Goal: Information Seeking & Learning: Check status

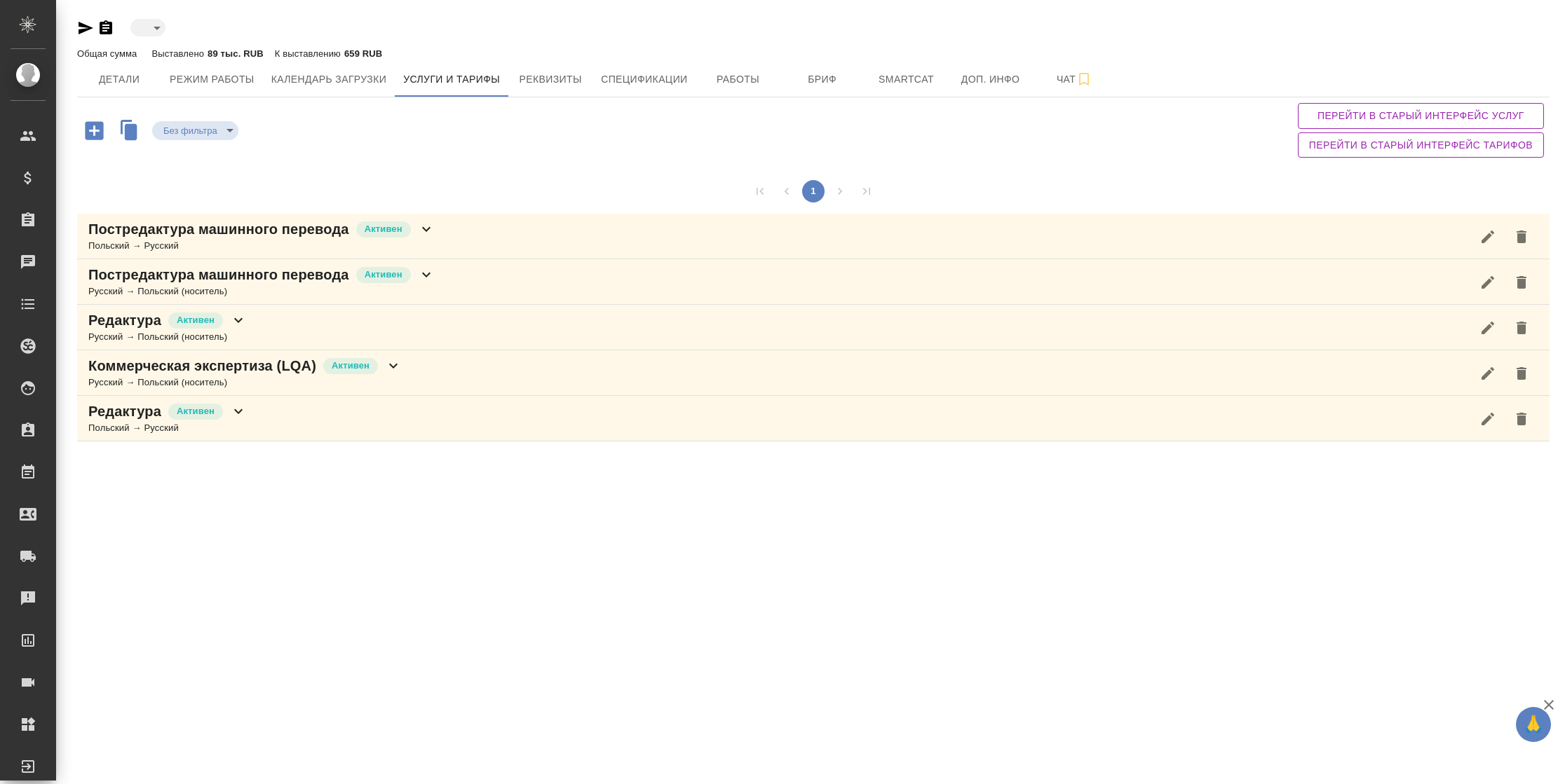
type input "active"
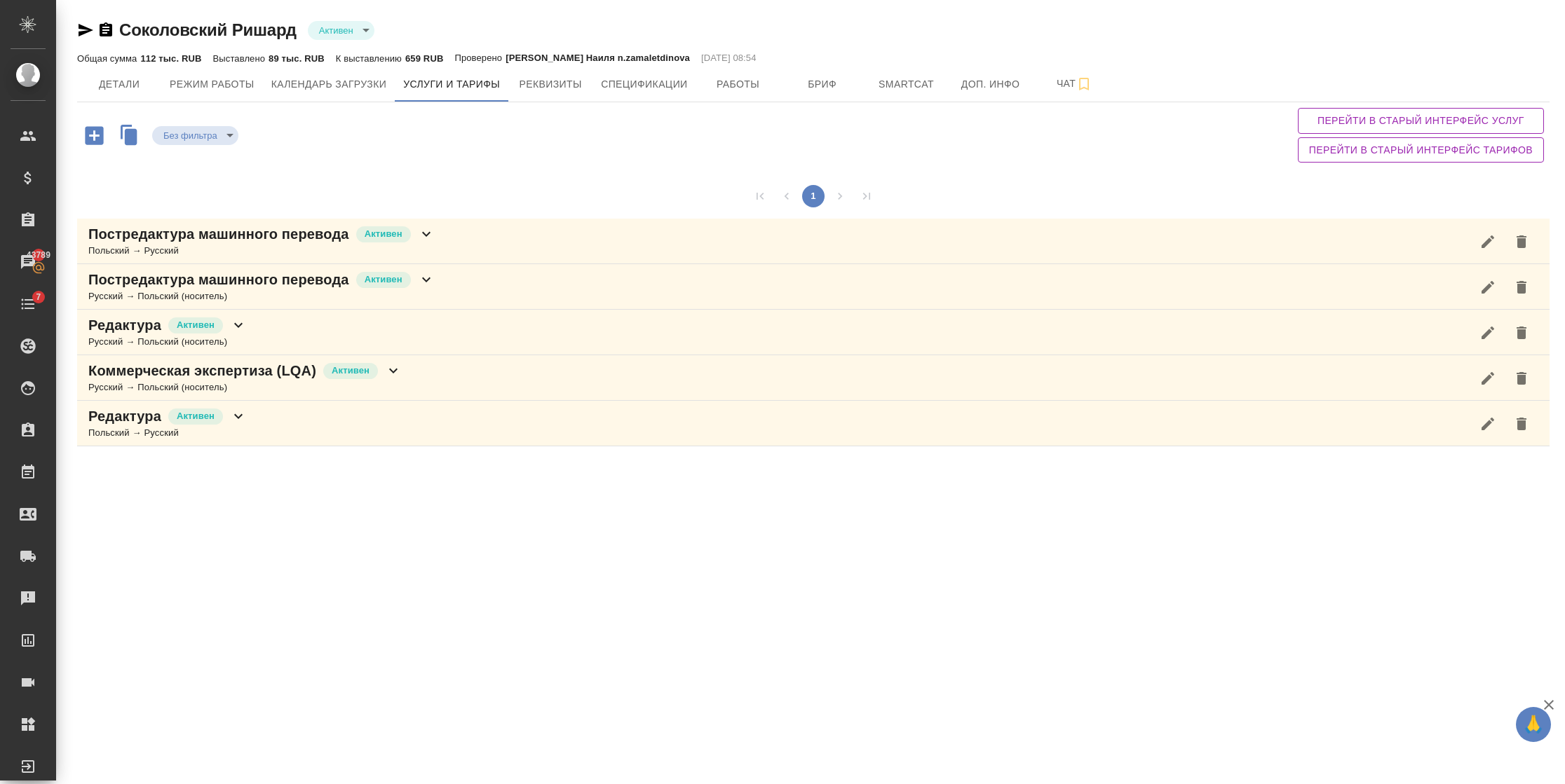
click at [424, 238] on icon at bounding box center [427, 234] width 17 height 17
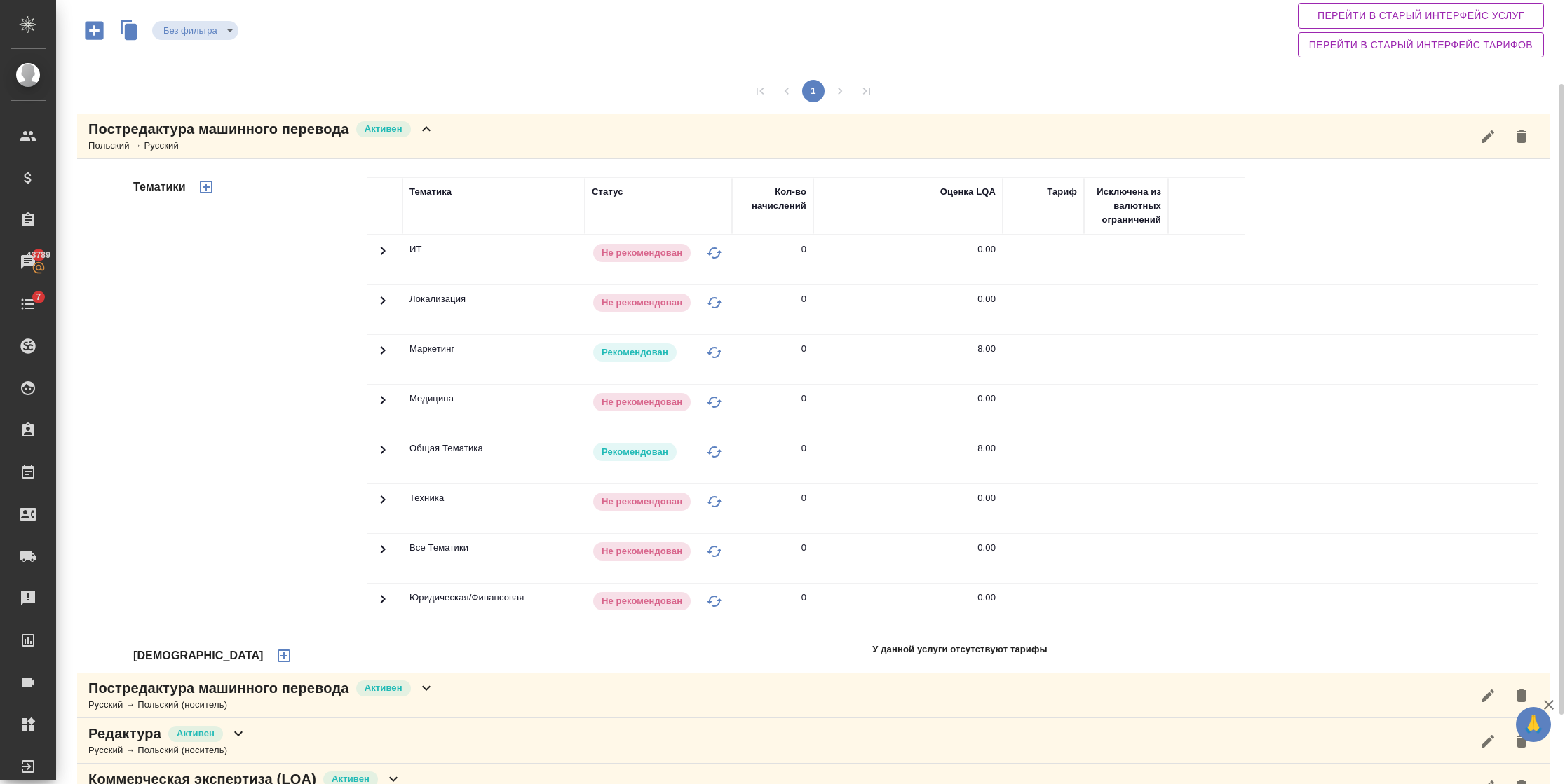
scroll to position [191, 0]
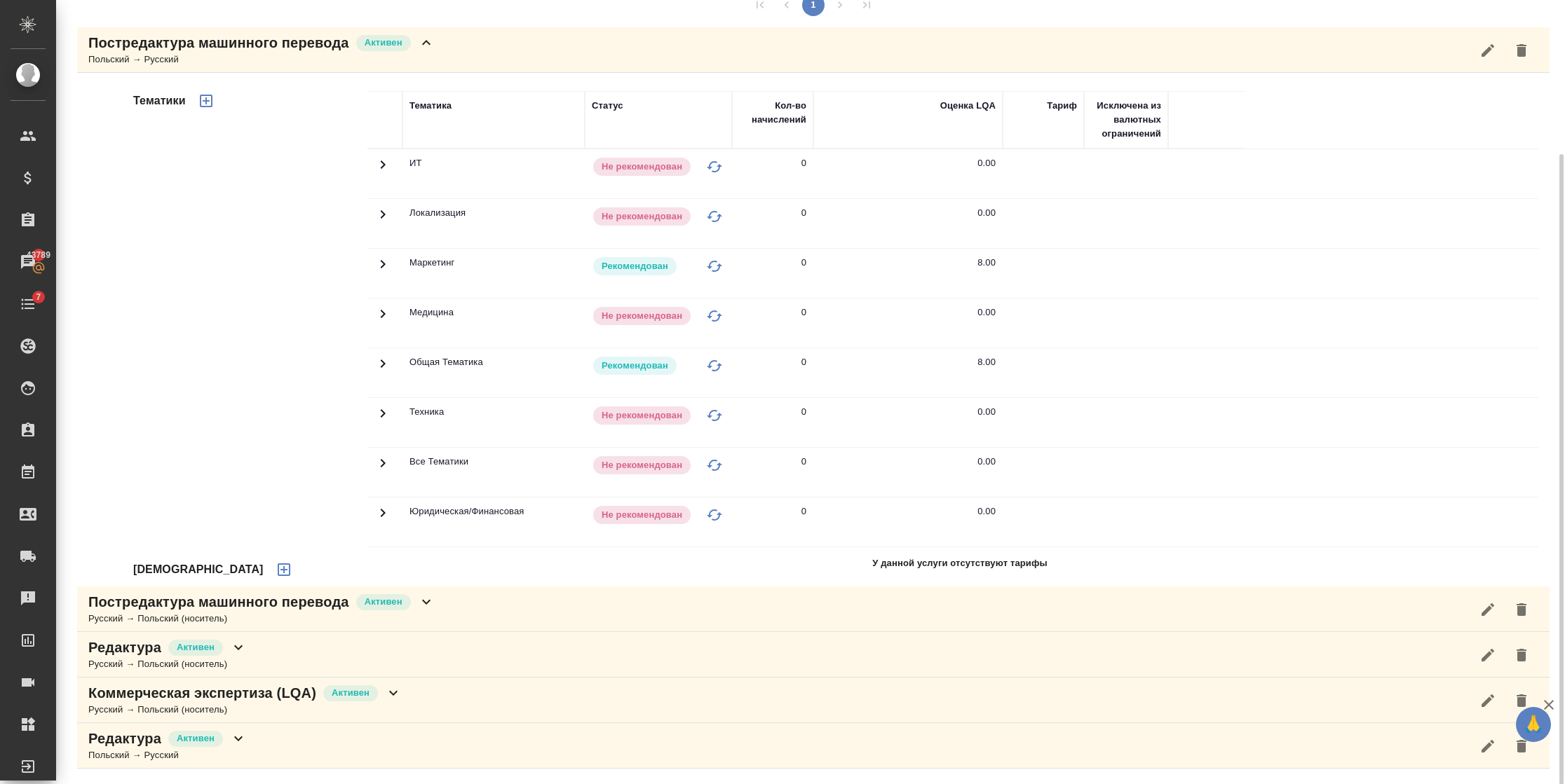
click at [245, 647] on icon at bounding box center [239, 647] width 17 height 17
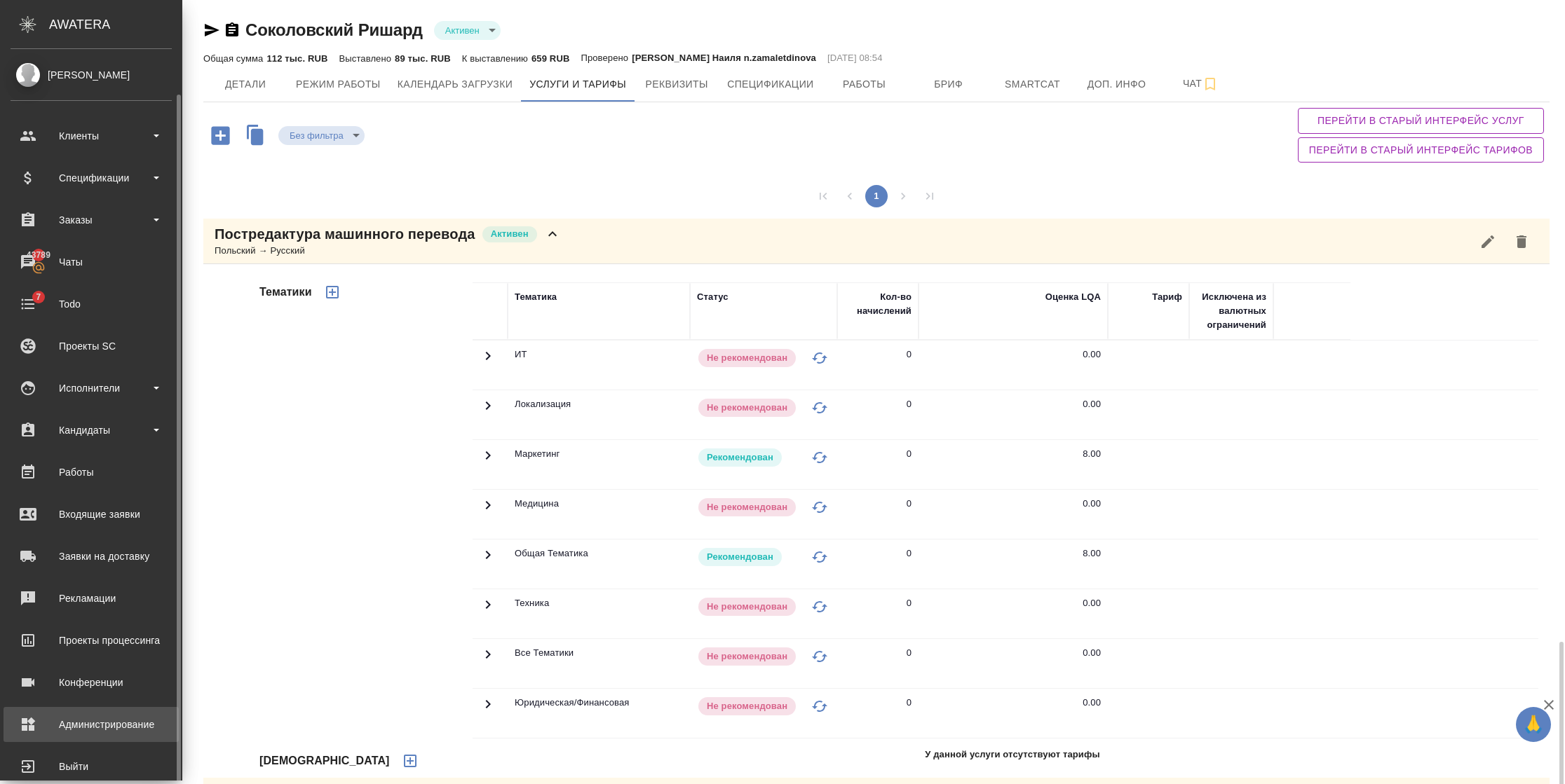
scroll to position [23, 0]
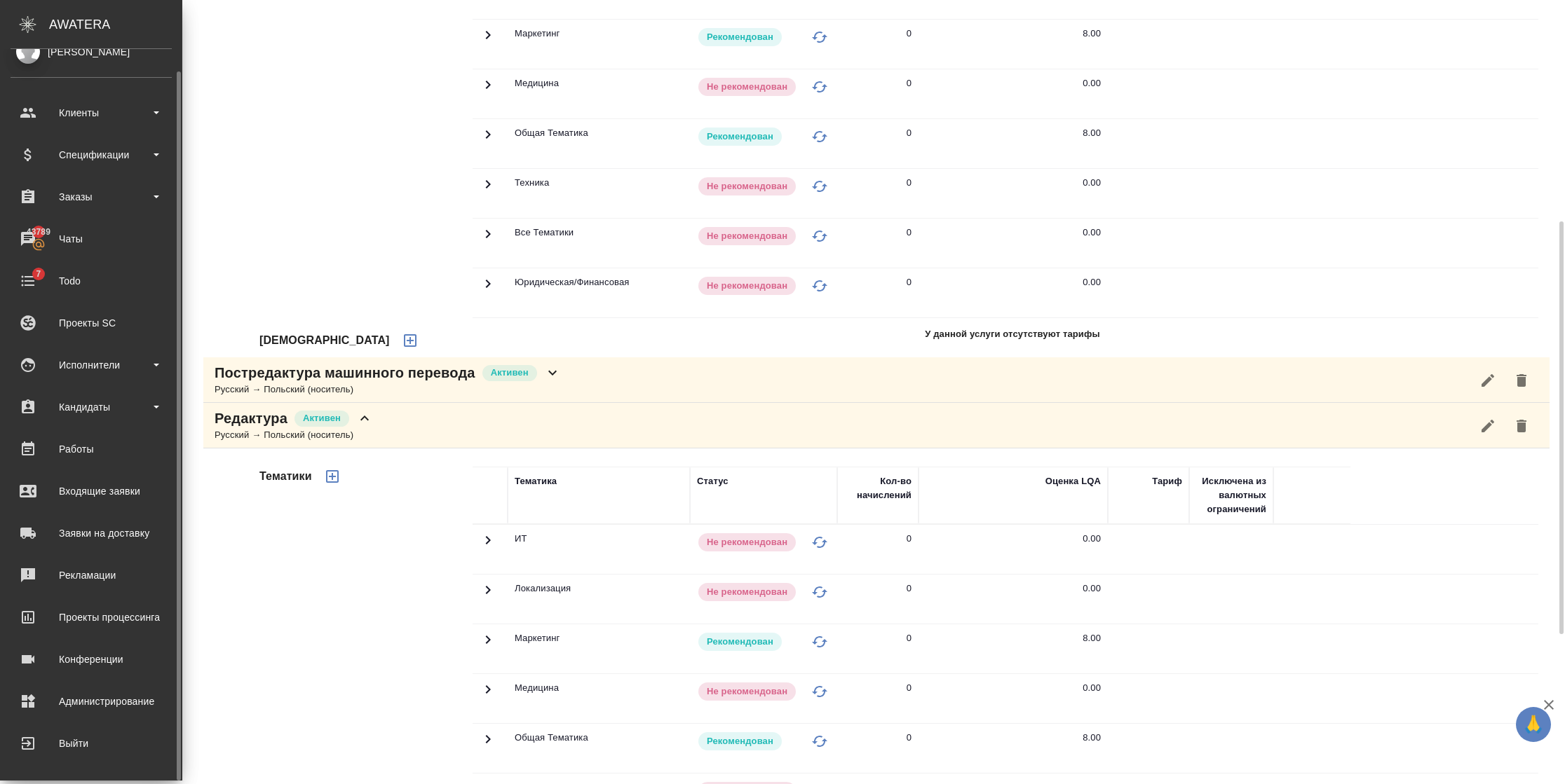
drag, startPoint x: 52, startPoint y: 706, endPoint x: 1261, endPoint y: 109, distance: 1348.4
click at [52, 706] on div "Администрирование" at bounding box center [91, 702] width 161 height 21
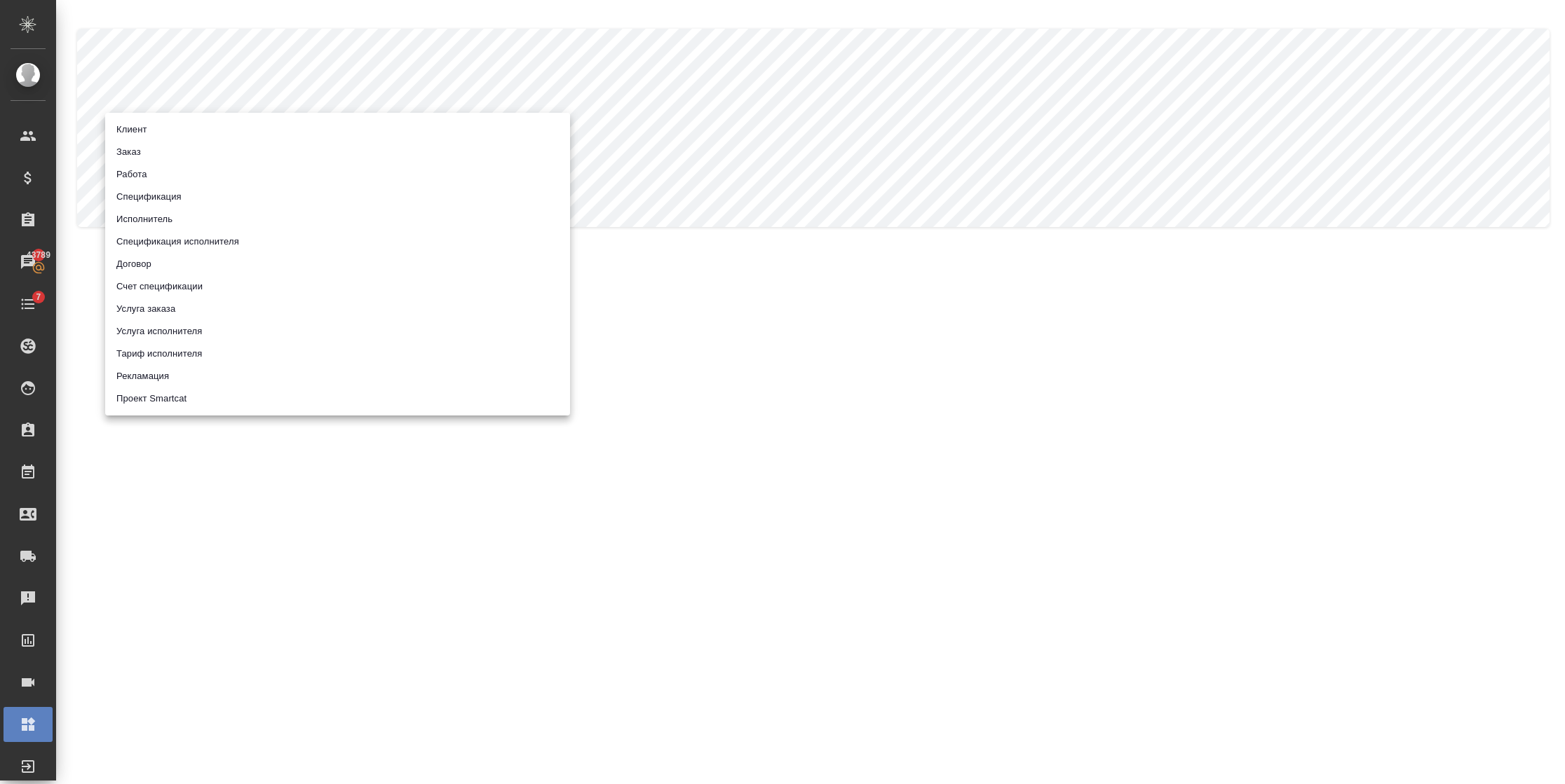
click at [186, 128] on body ".cls-1 fill:#fff; AWATERA Semenets Irina Клиенты Спецификации Заказы 43789 Чаты…" at bounding box center [782, 392] width 1565 height 784
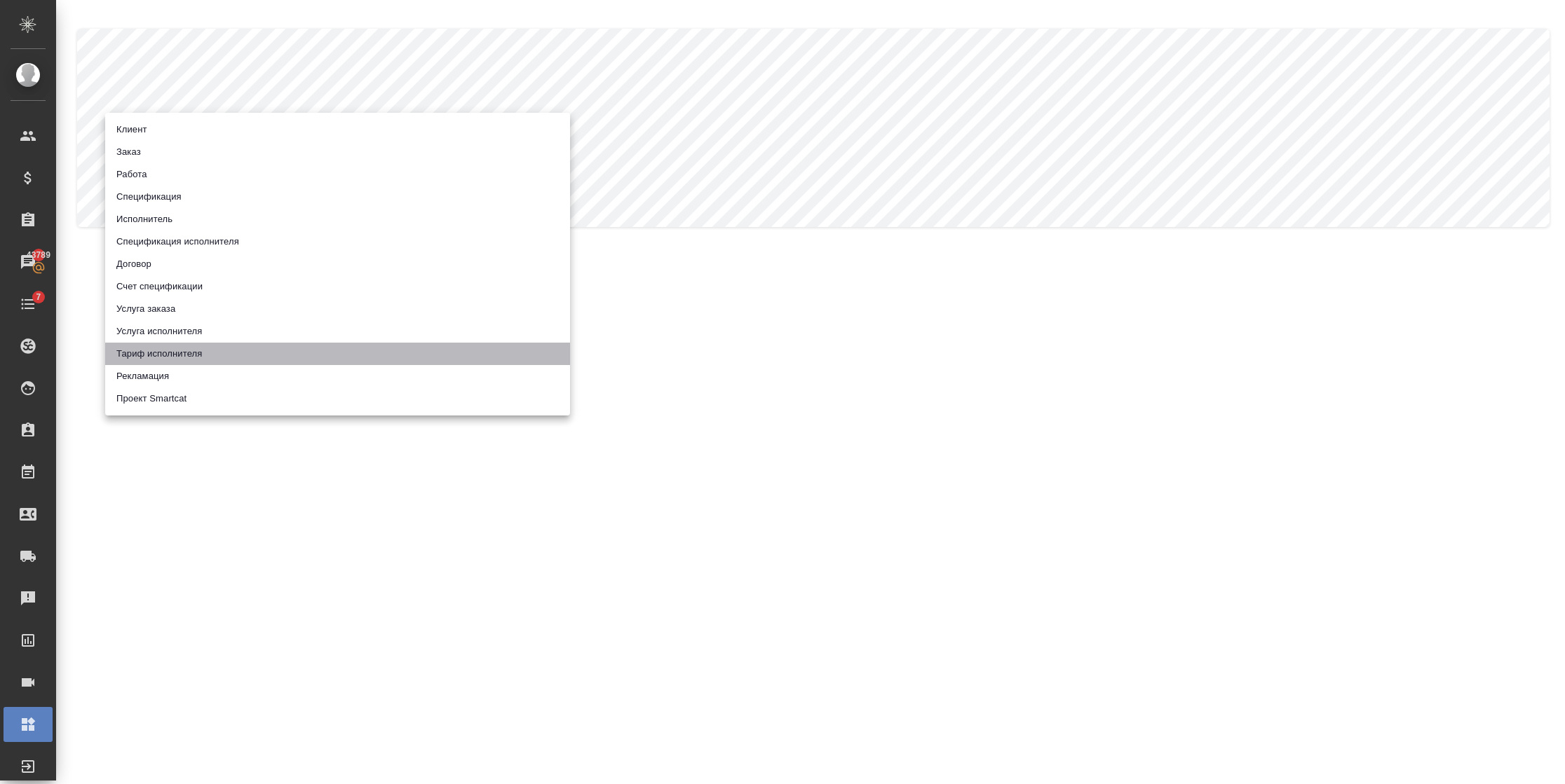
click at [154, 352] on li "Тариф исполнителя" at bounding box center [338, 355] width 465 height 23
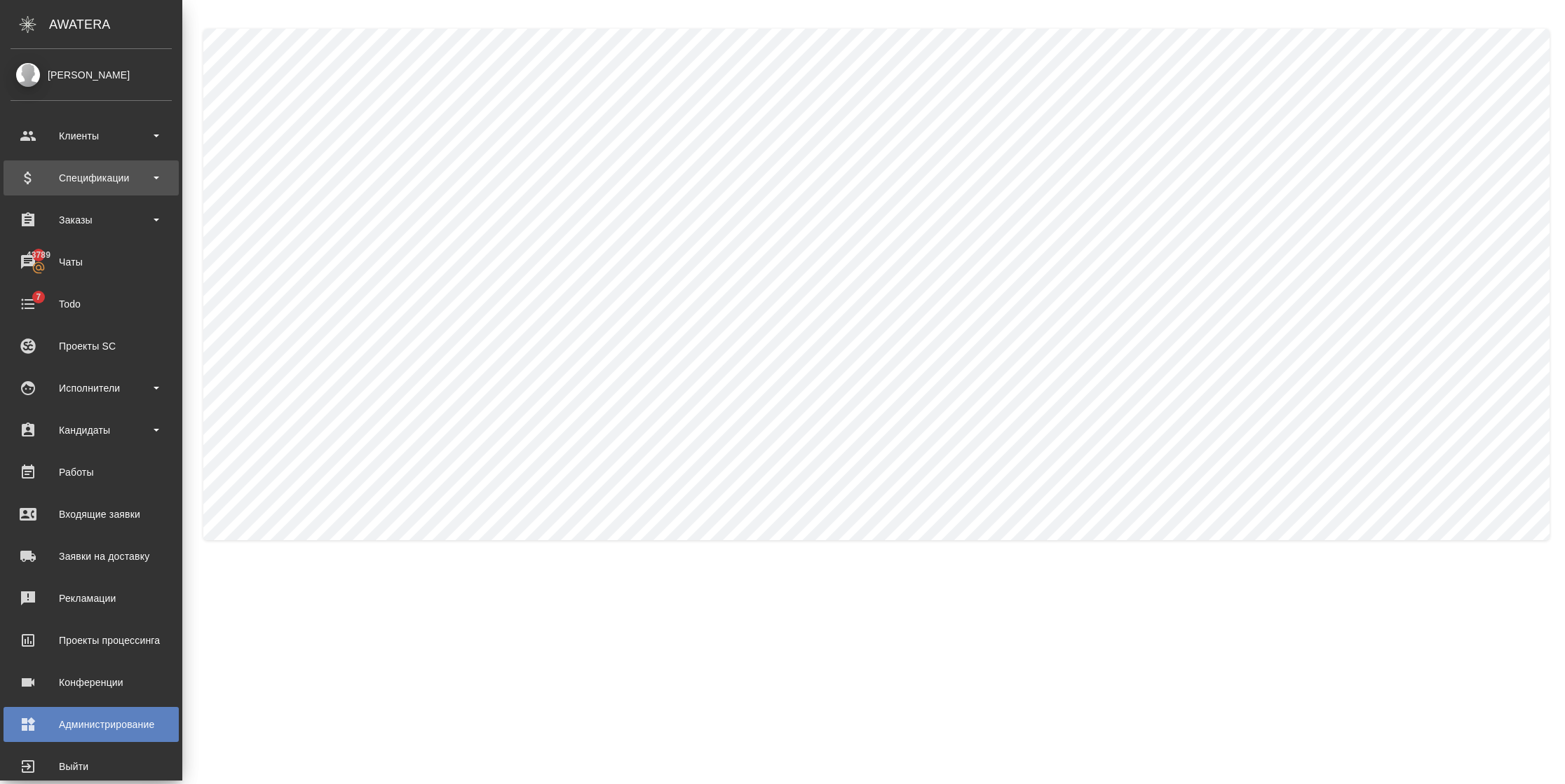
click at [32, 184] on div "Спецификации" at bounding box center [91, 178] width 161 height 21
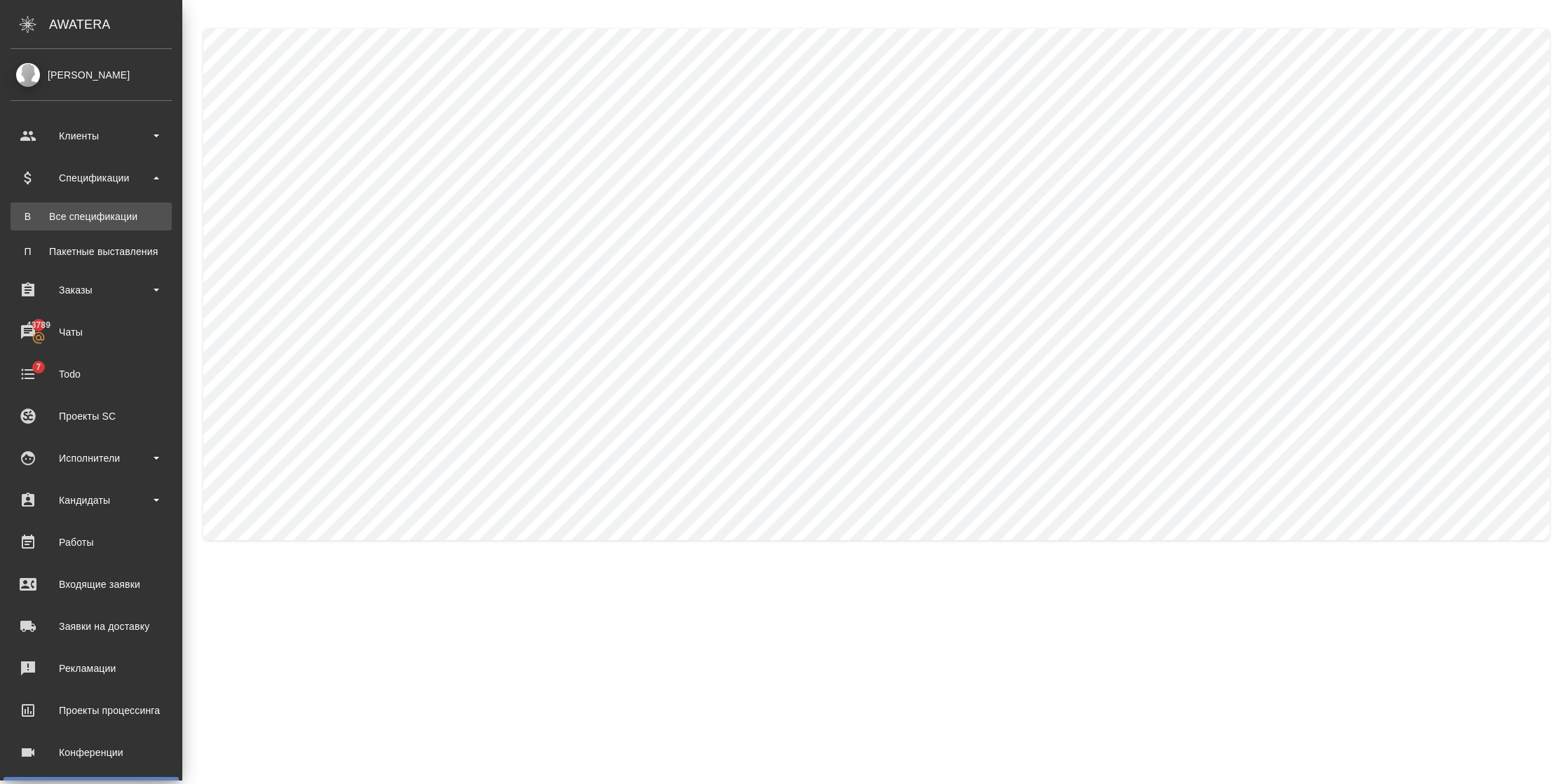
click at [45, 217] on div "Все спецификации" at bounding box center [90, 216] width 147 height 14
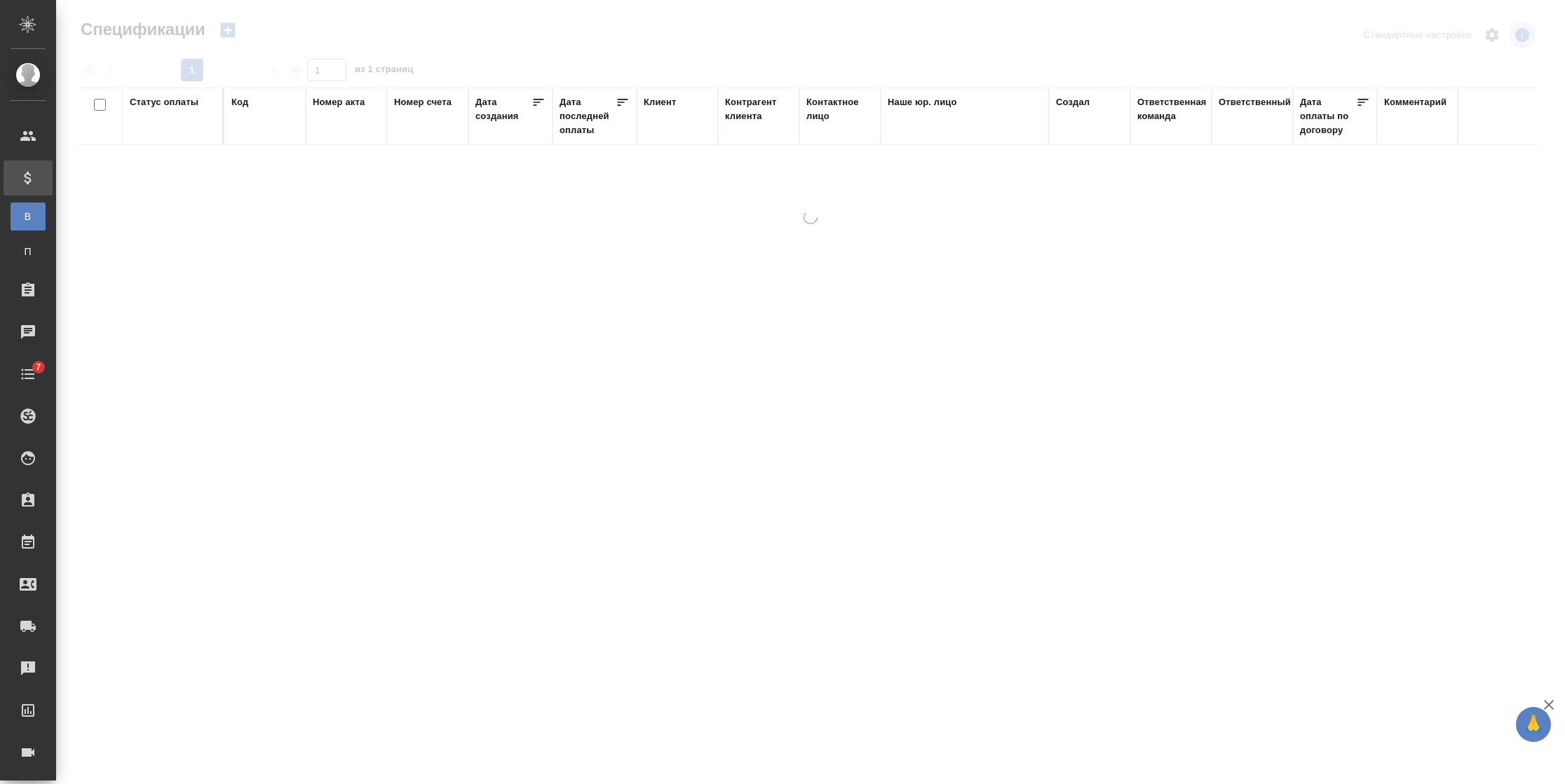
click at [247, 105] on div "Код" at bounding box center [240, 102] width 17 height 14
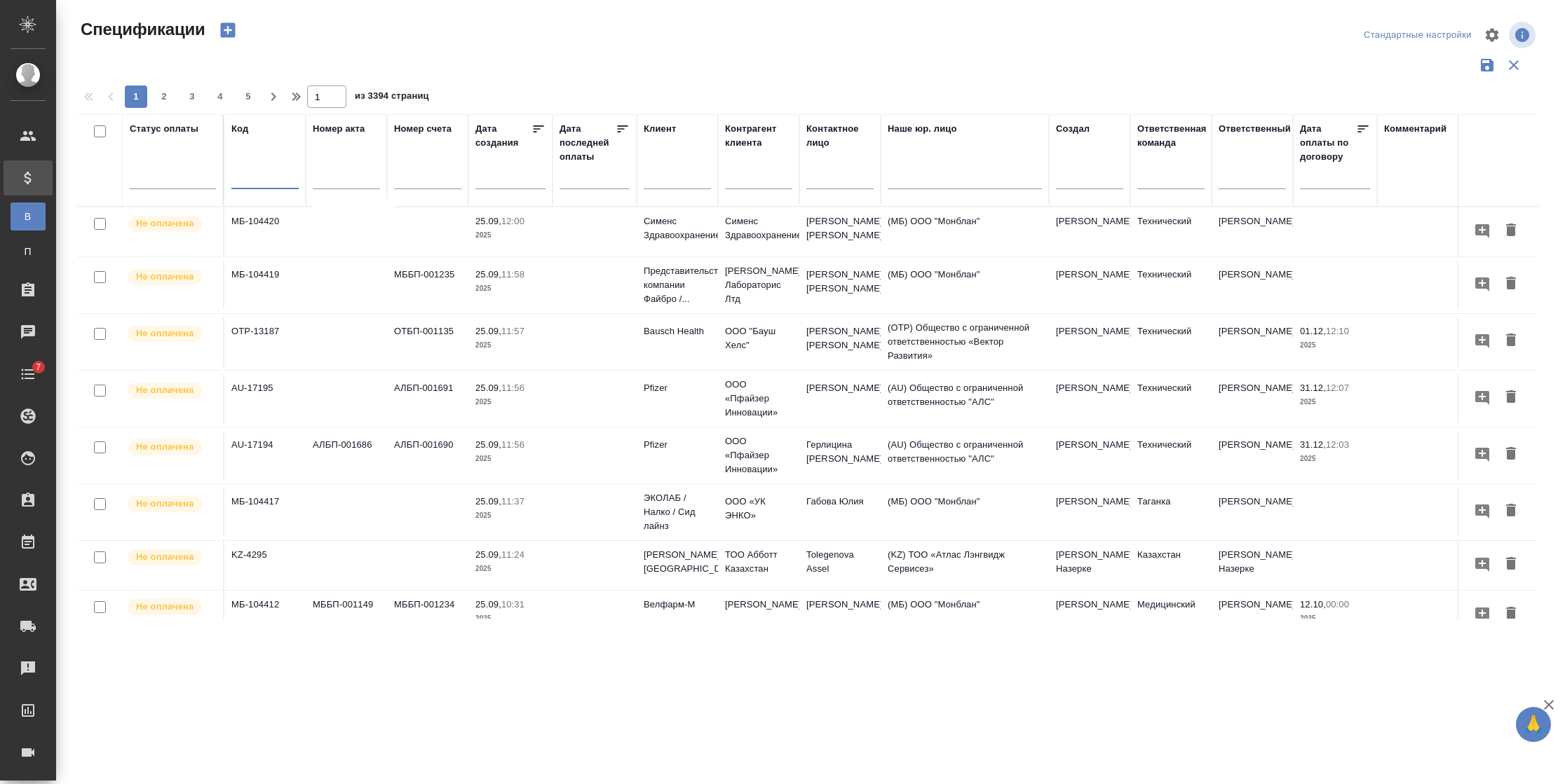
click at [238, 181] on input "text" at bounding box center [265, 179] width 67 height 17
type input "AU-17103"
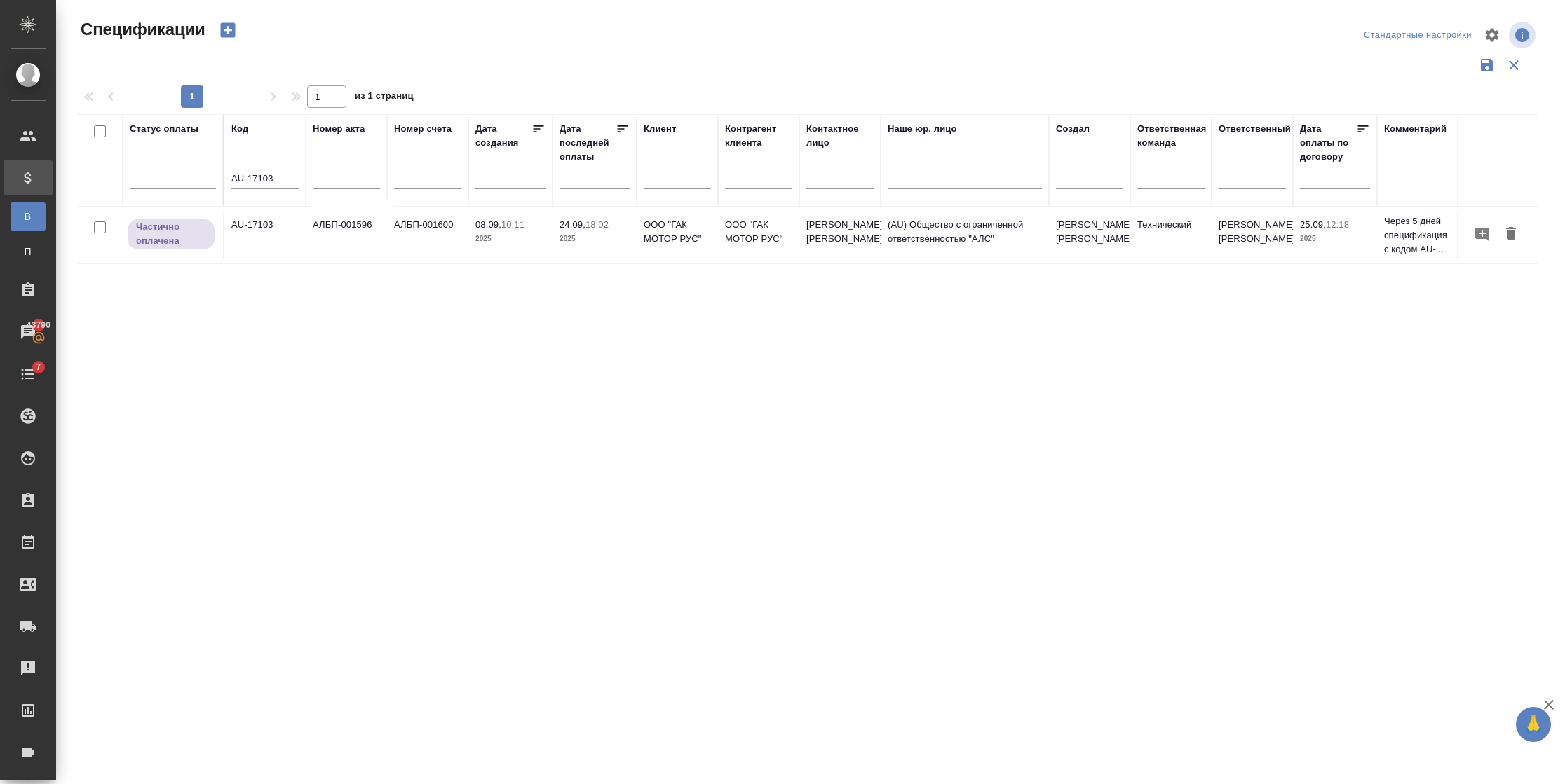
click at [376, 244] on td "АЛБП-001596" at bounding box center [346, 236] width 82 height 49
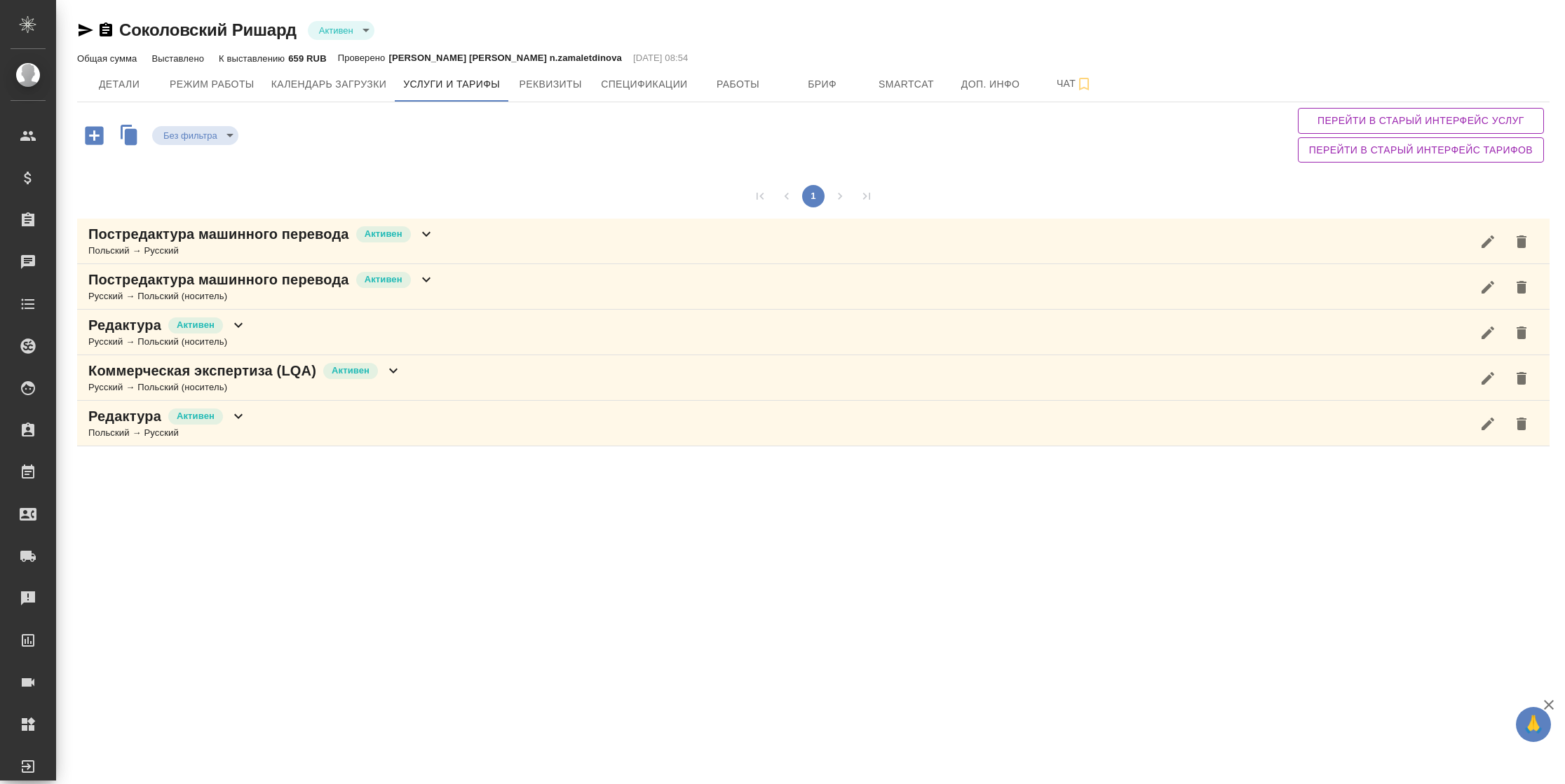
type input "active"
drag, startPoint x: 106, startPoint y: 26, endPoint x: 195, endPoint y: 1, distance: 92.4
click at [106, 26] on icon "button" at bounding box center [105, 29] width 12 height 14
click at [1369, 155] on span "Перейти в старый интерфейс тарифов" at bounding box center [1422, 150] width 224 height 17
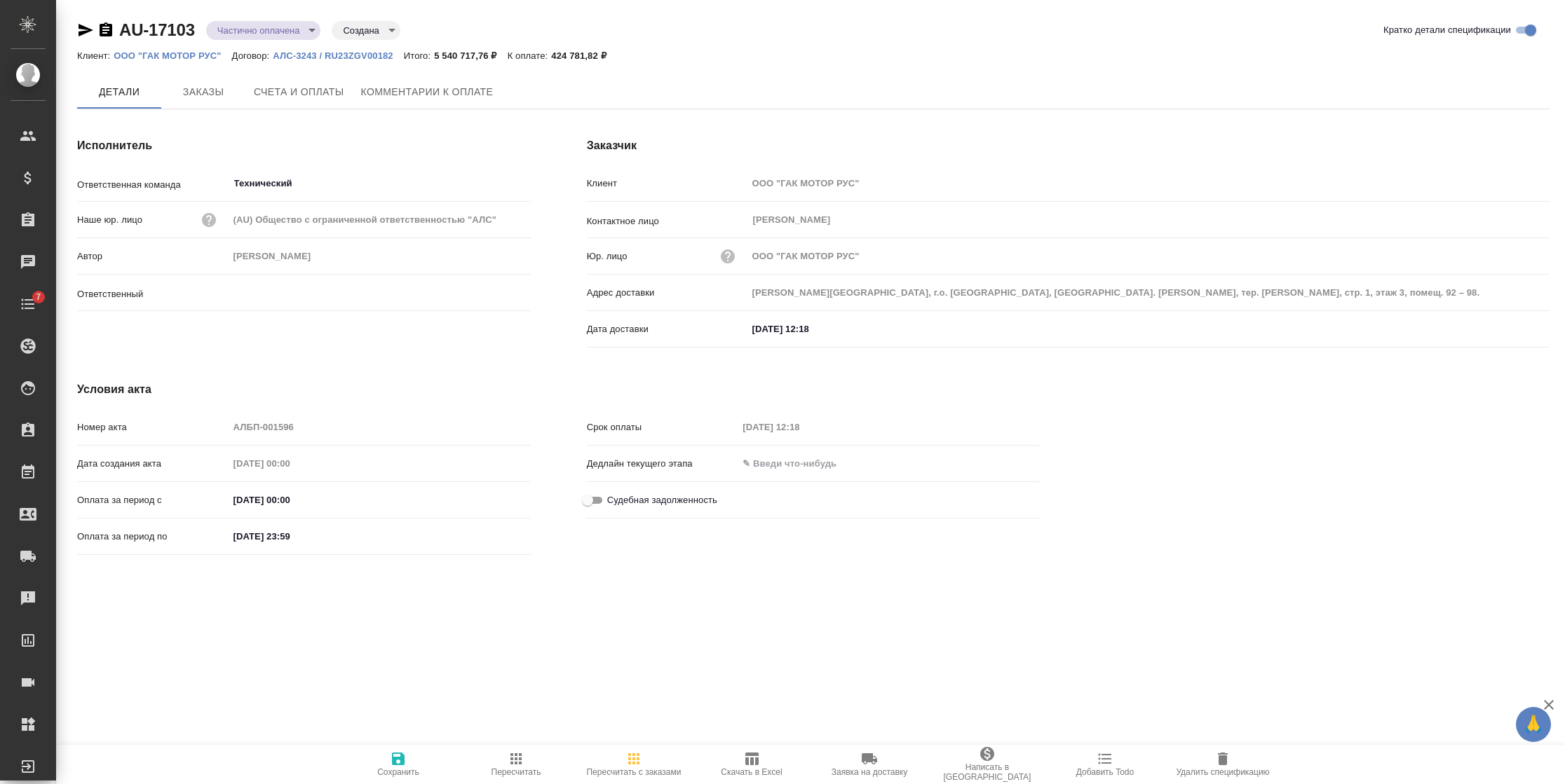
type input "[PERSON_NAME]"
click at [304, 99] on span "Счета и оплаты" at bounding box center [299, 92] width 90 height 17
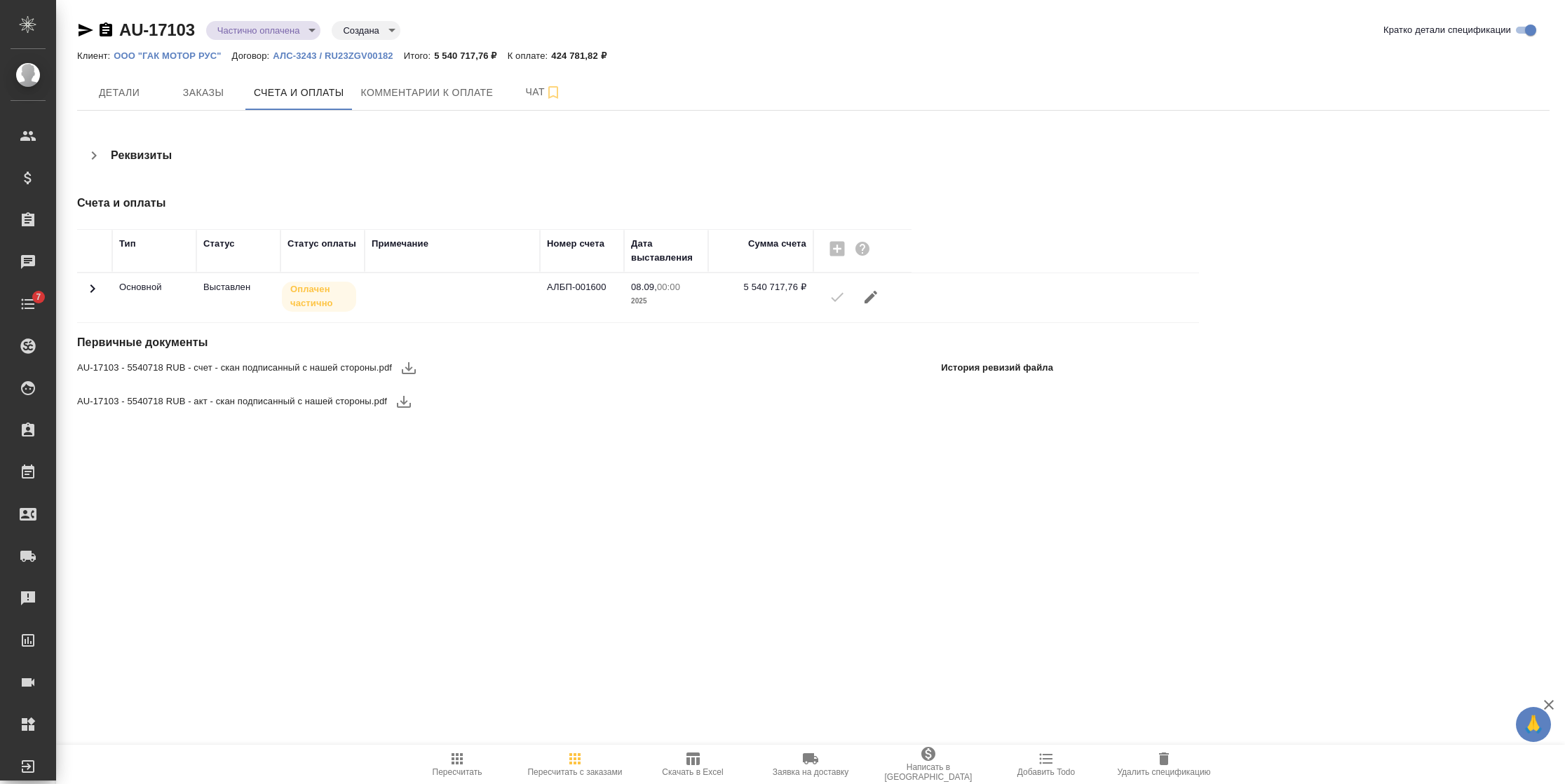
click at [95, 287] on icon at bounding box center [93, 289] width 17 height 17
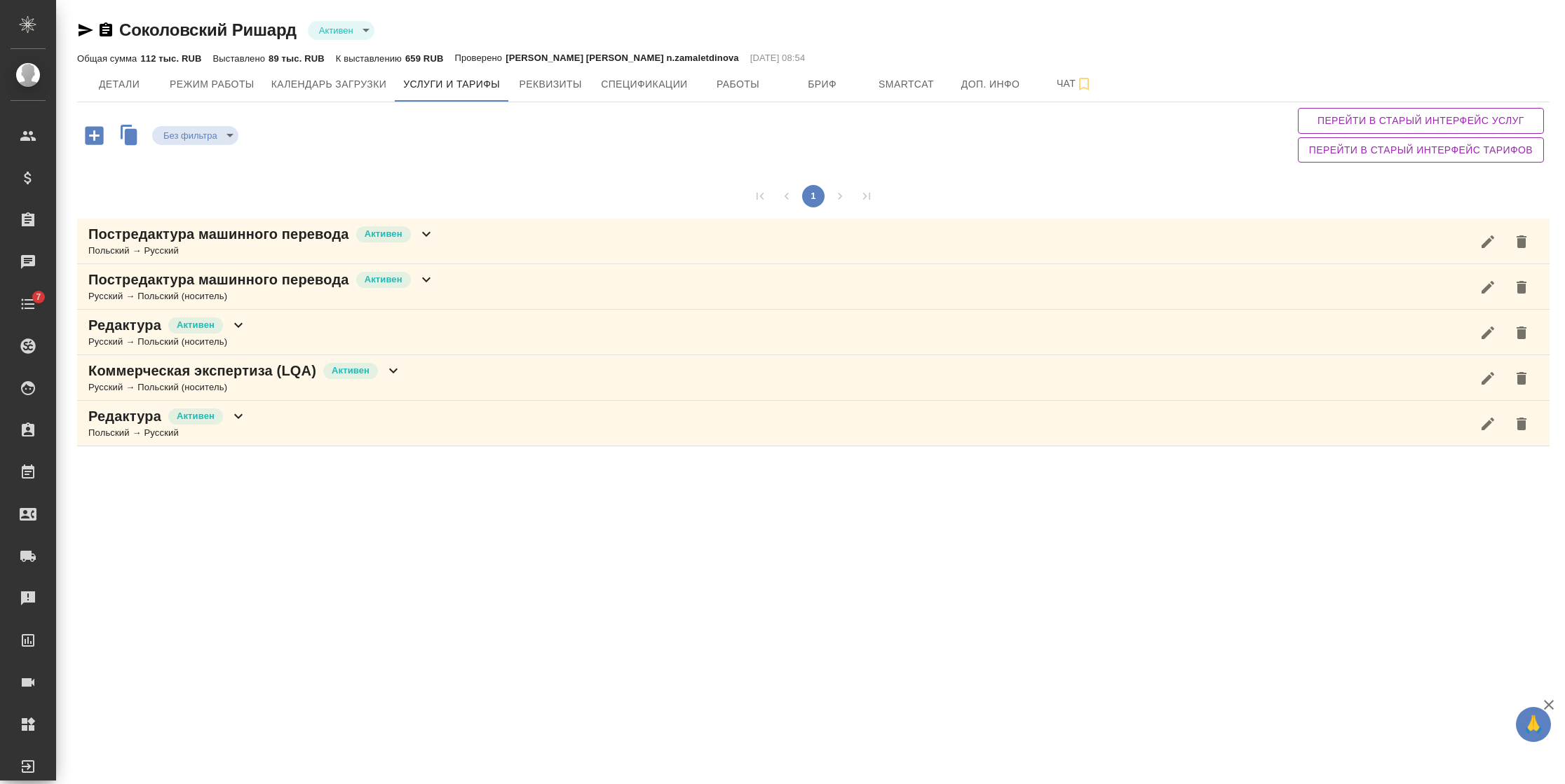
click at [429, 231] on icon at bounding box center [427, 234] width 17 height 17
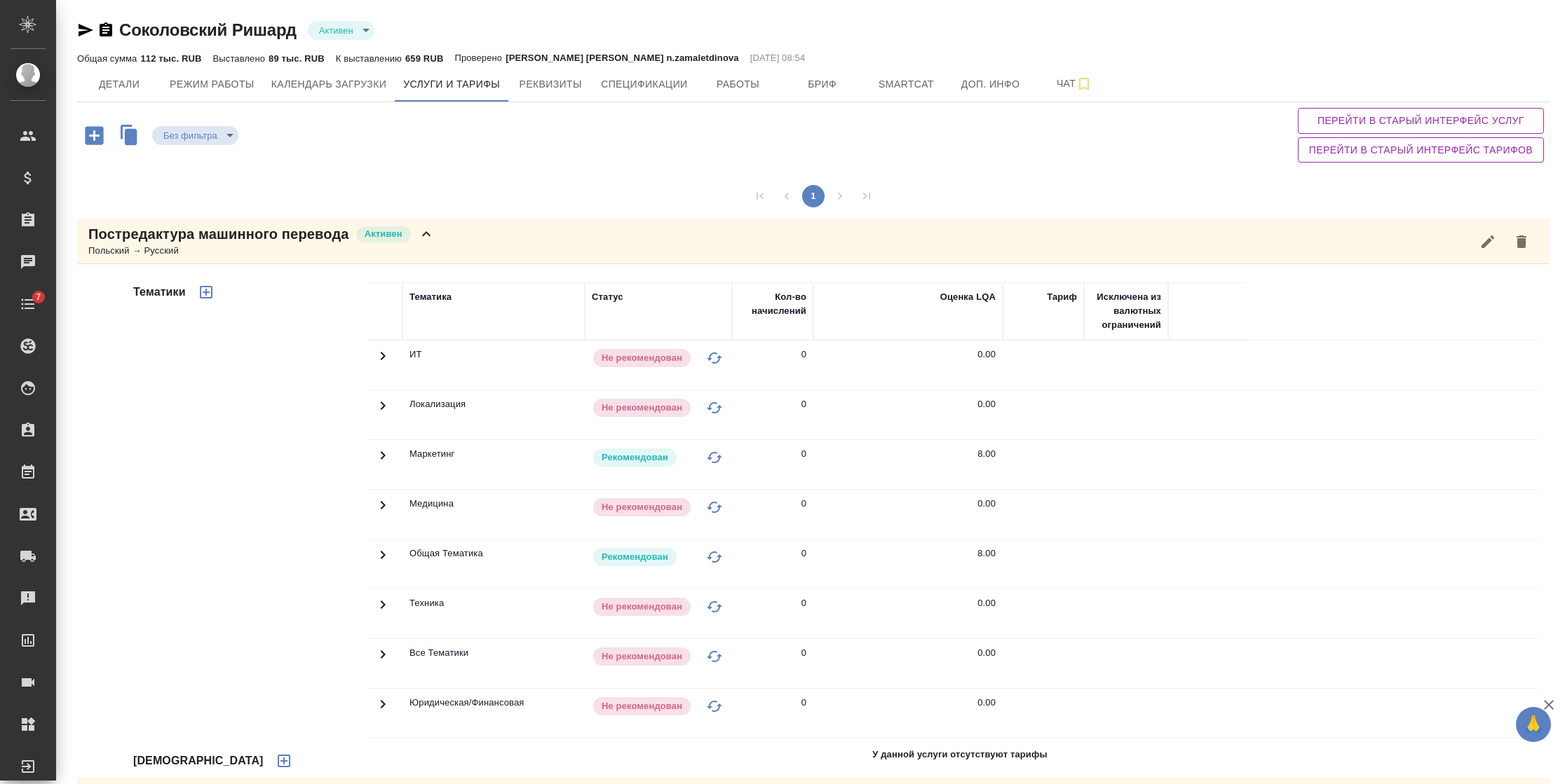
scroll to position [191, 0]
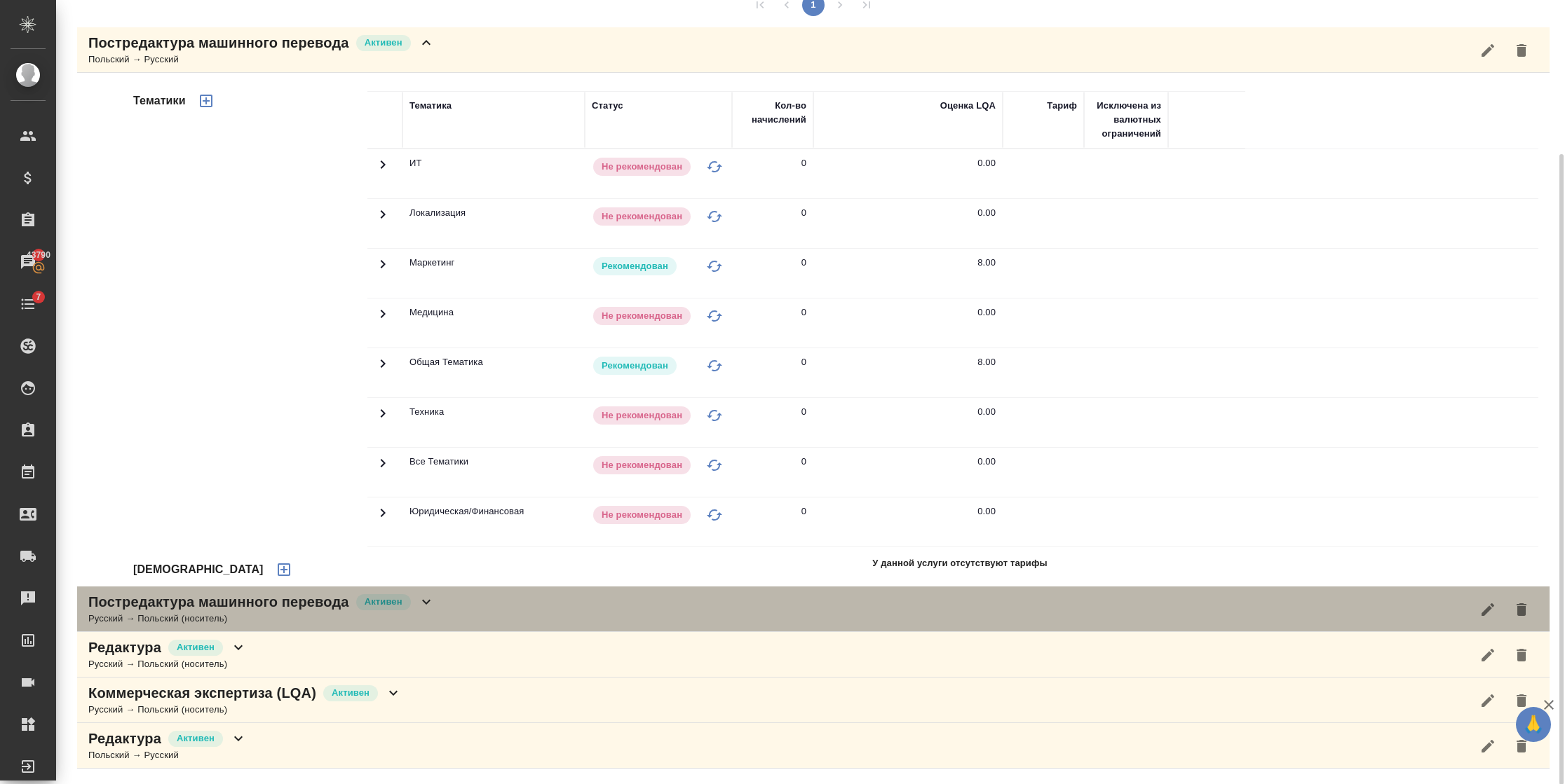
click at [434, 610] on div "Постредактура машинного перевода Активен Русский → Польский (носитель)" at bounding box center [813, 610] width 1473 height 46
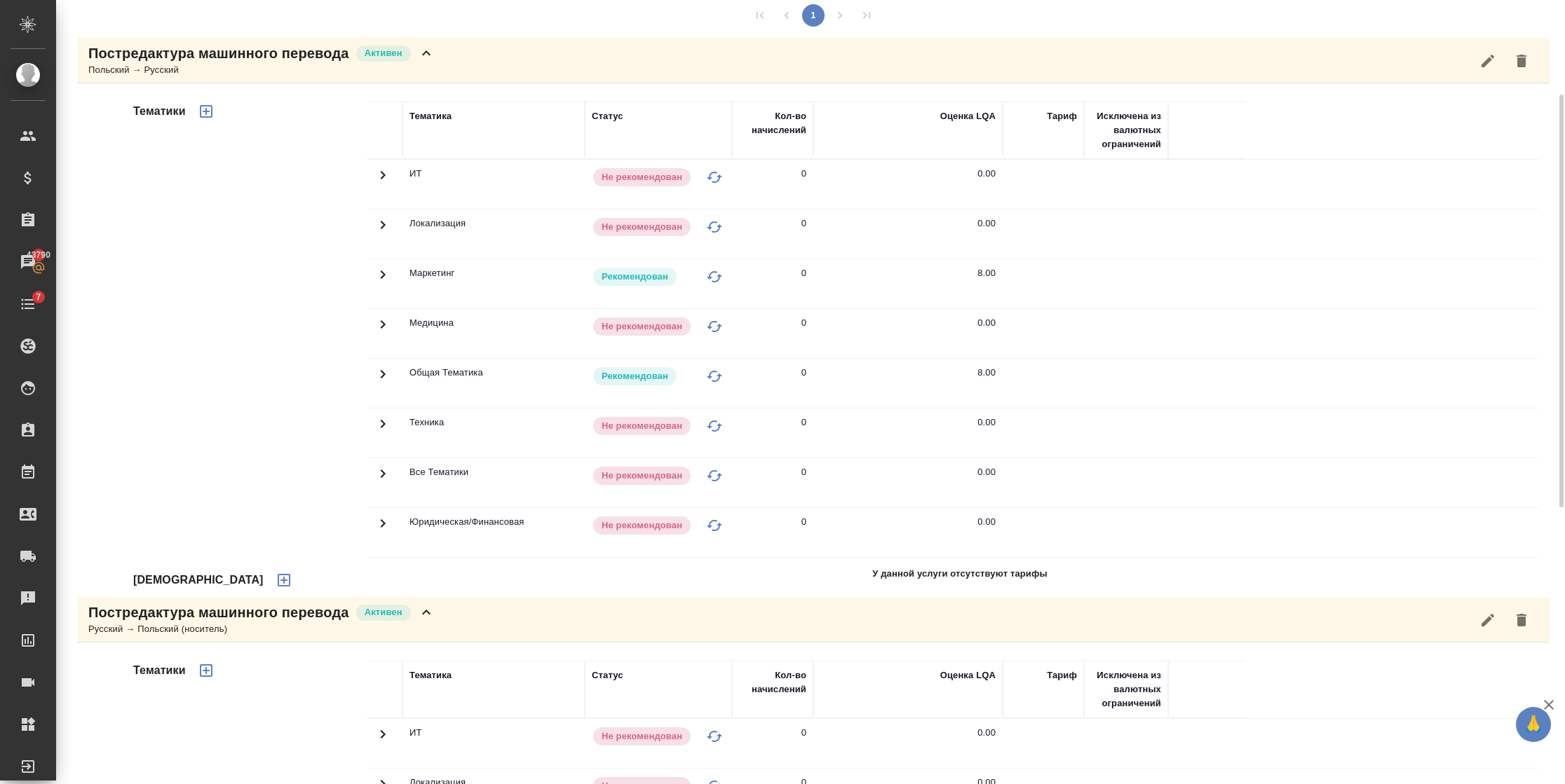
scroll to position [0, 0]
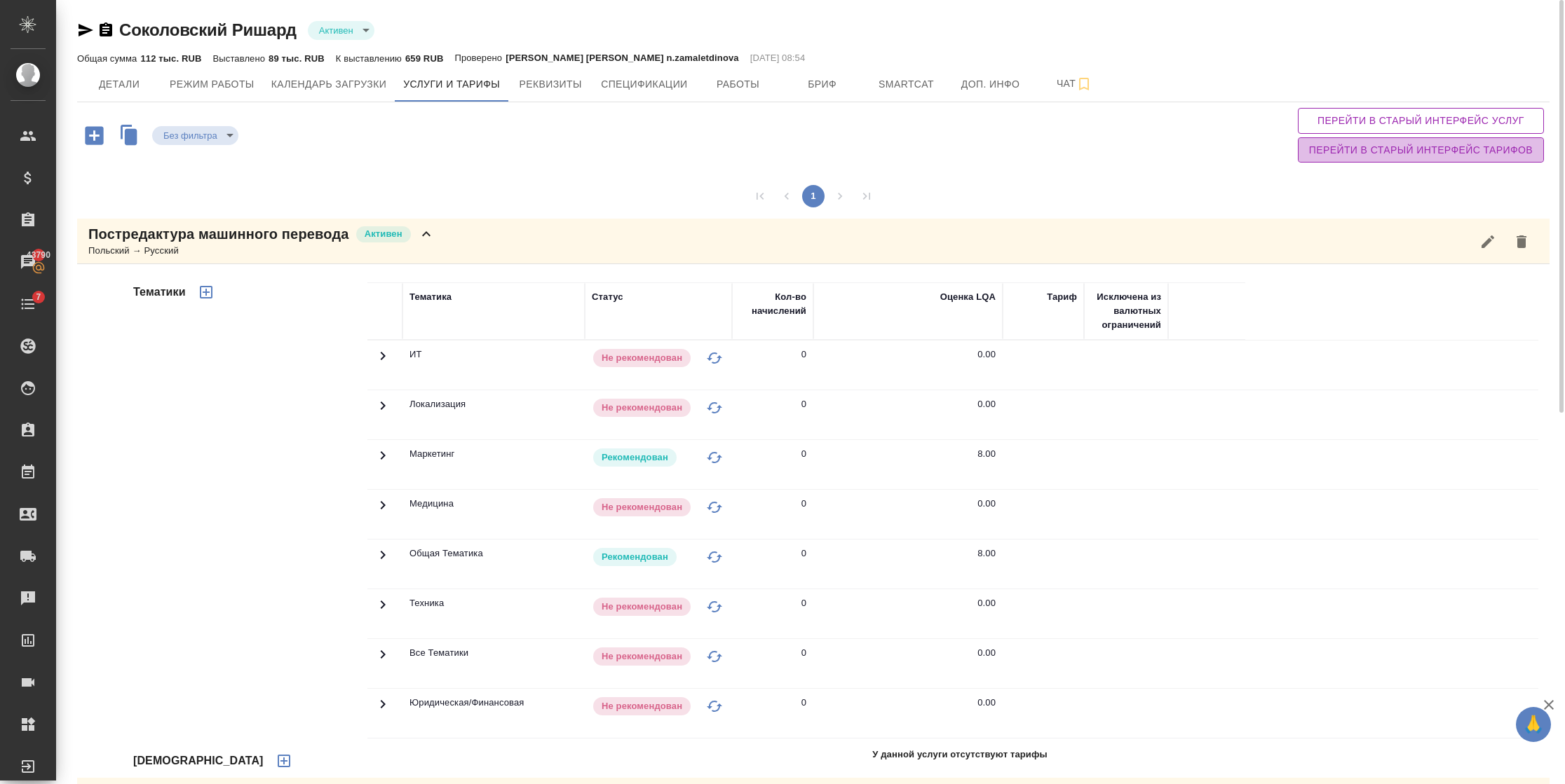
click at [1501, 155] on span "Перейти в старый интерфейс тарифов" at bounding box center [1422, 150] width 224 height 17
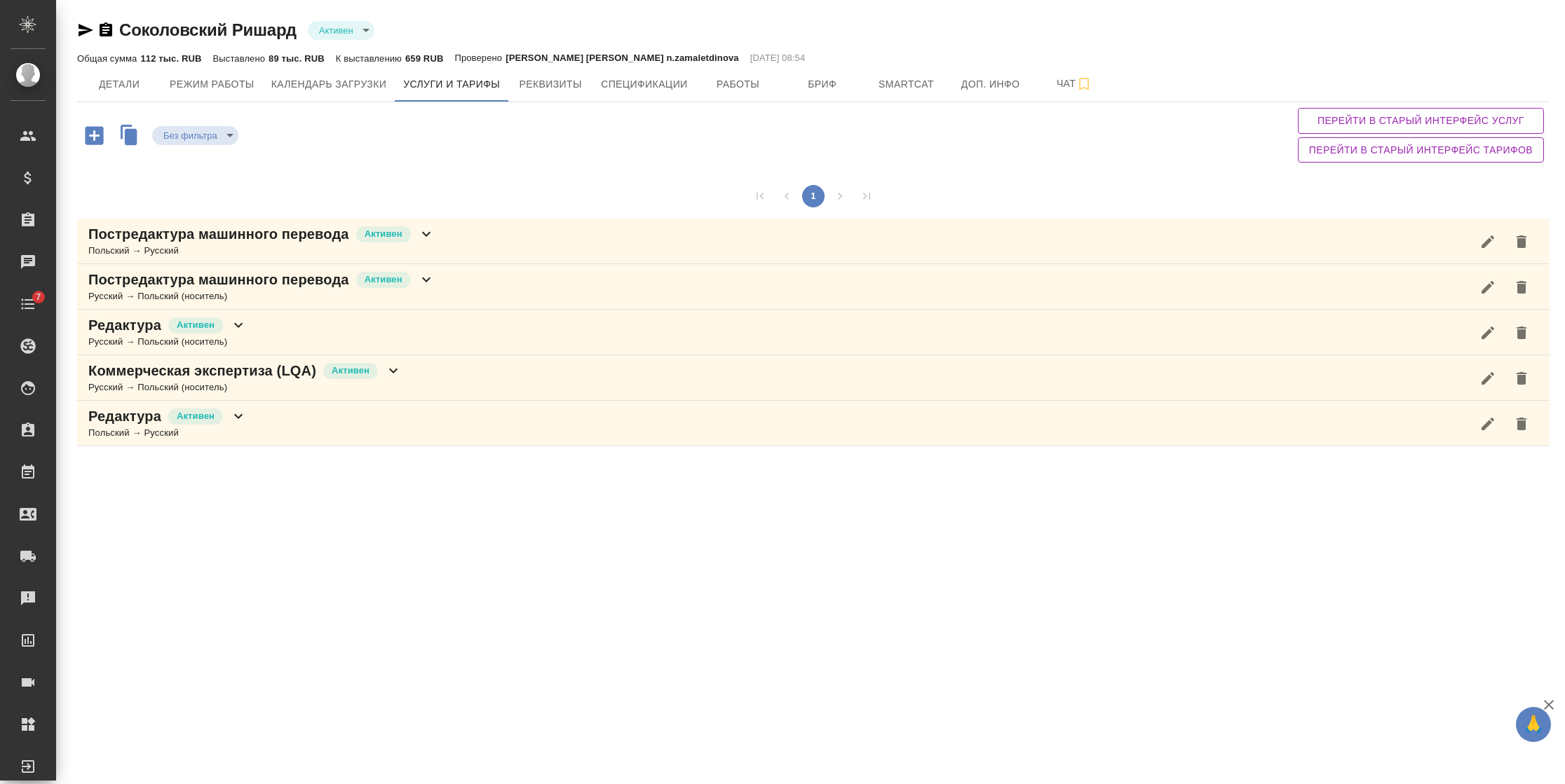
click at [249, 415] on div "Редактура [PERSON_NAME] → Русский" at bounding box center [813, 424] width 1473 height 46
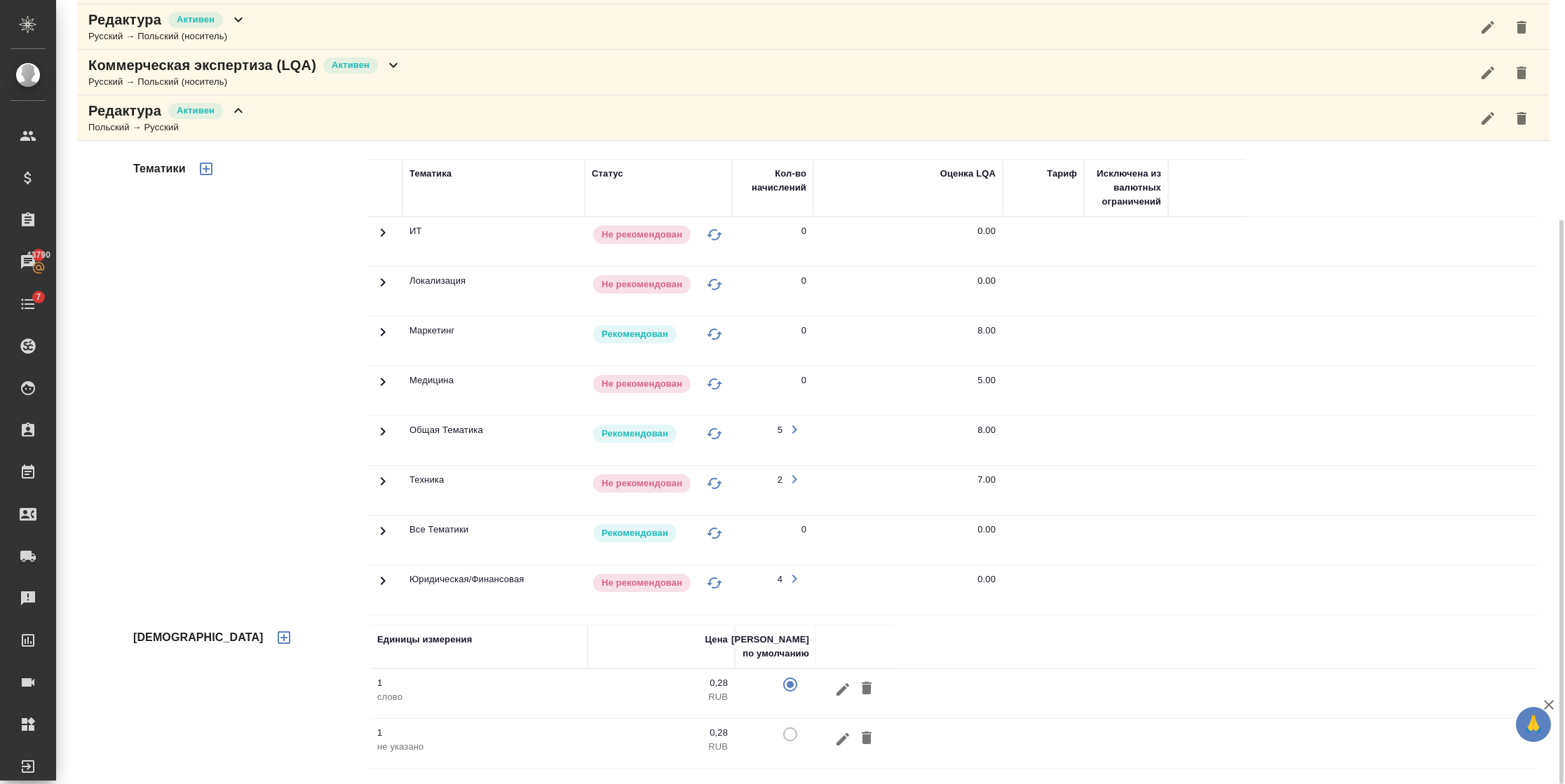
scroll to position [96, 0]
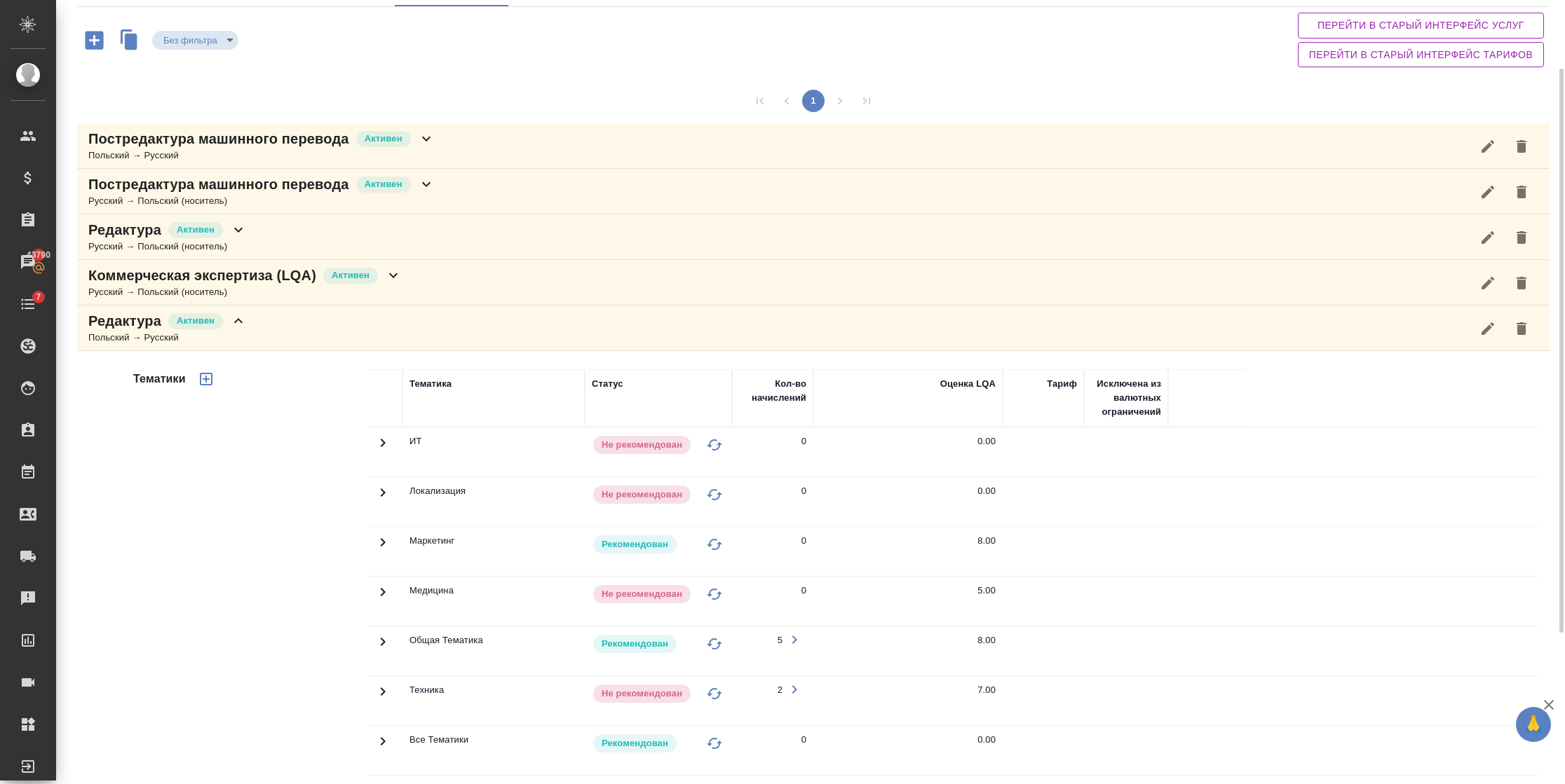
click at [386, 287] on div "Русский → Польский (носитель)" at bounding box center [245, 292] width 314 height 14
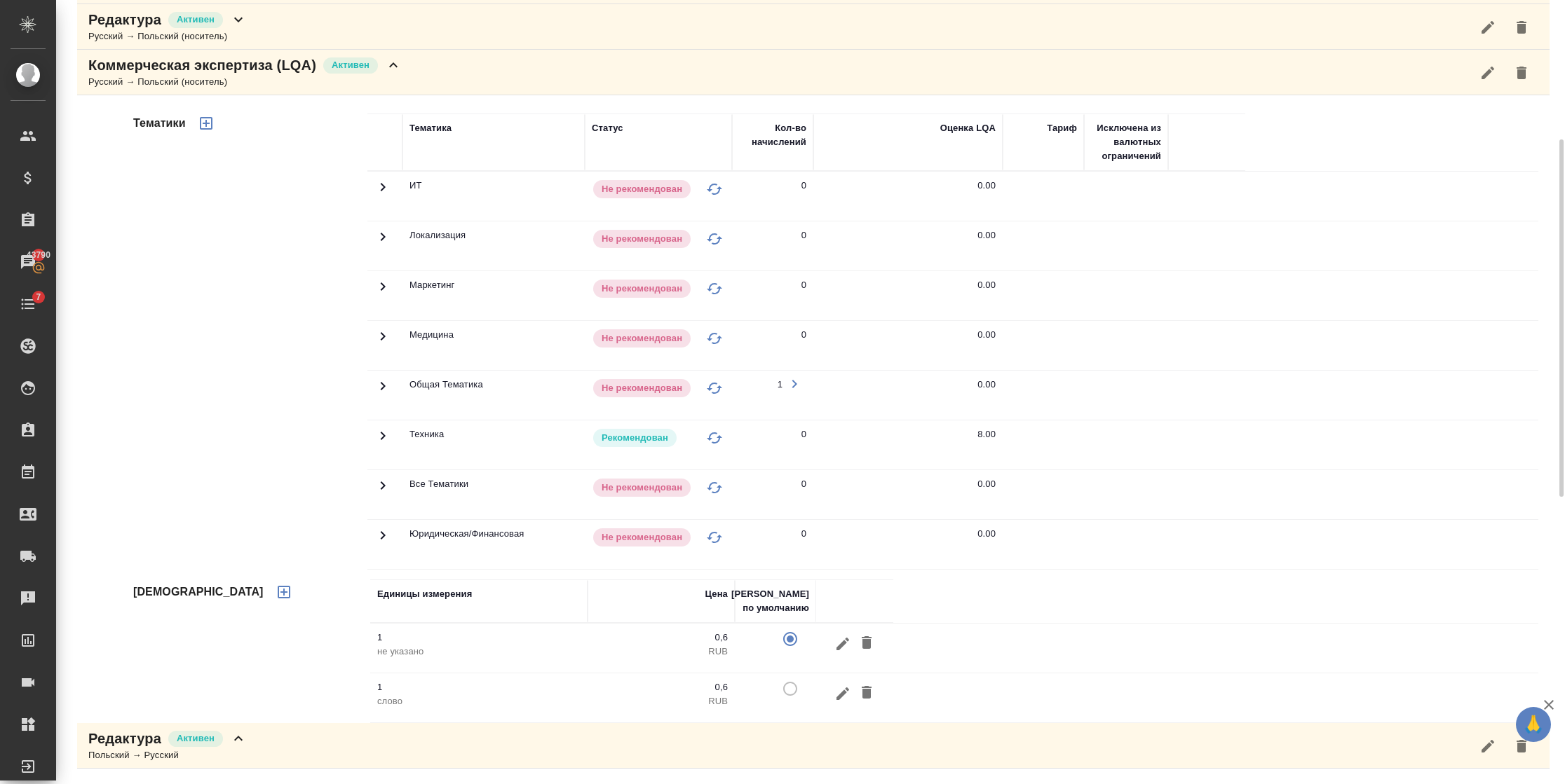
scroll to position [200, 0]
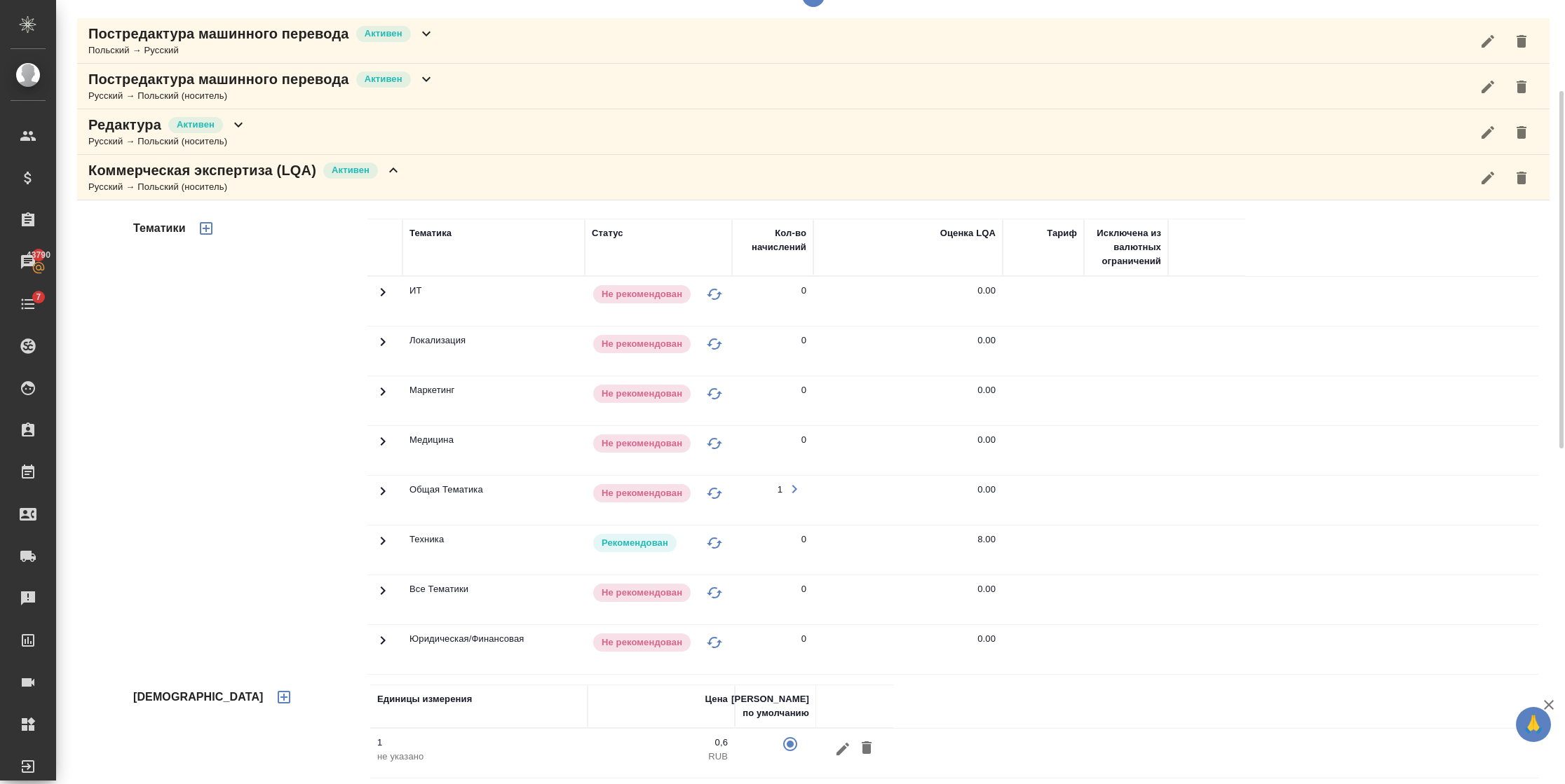
click at [242, 131] on icon at bounding box center [239, 125] width 17 height 17
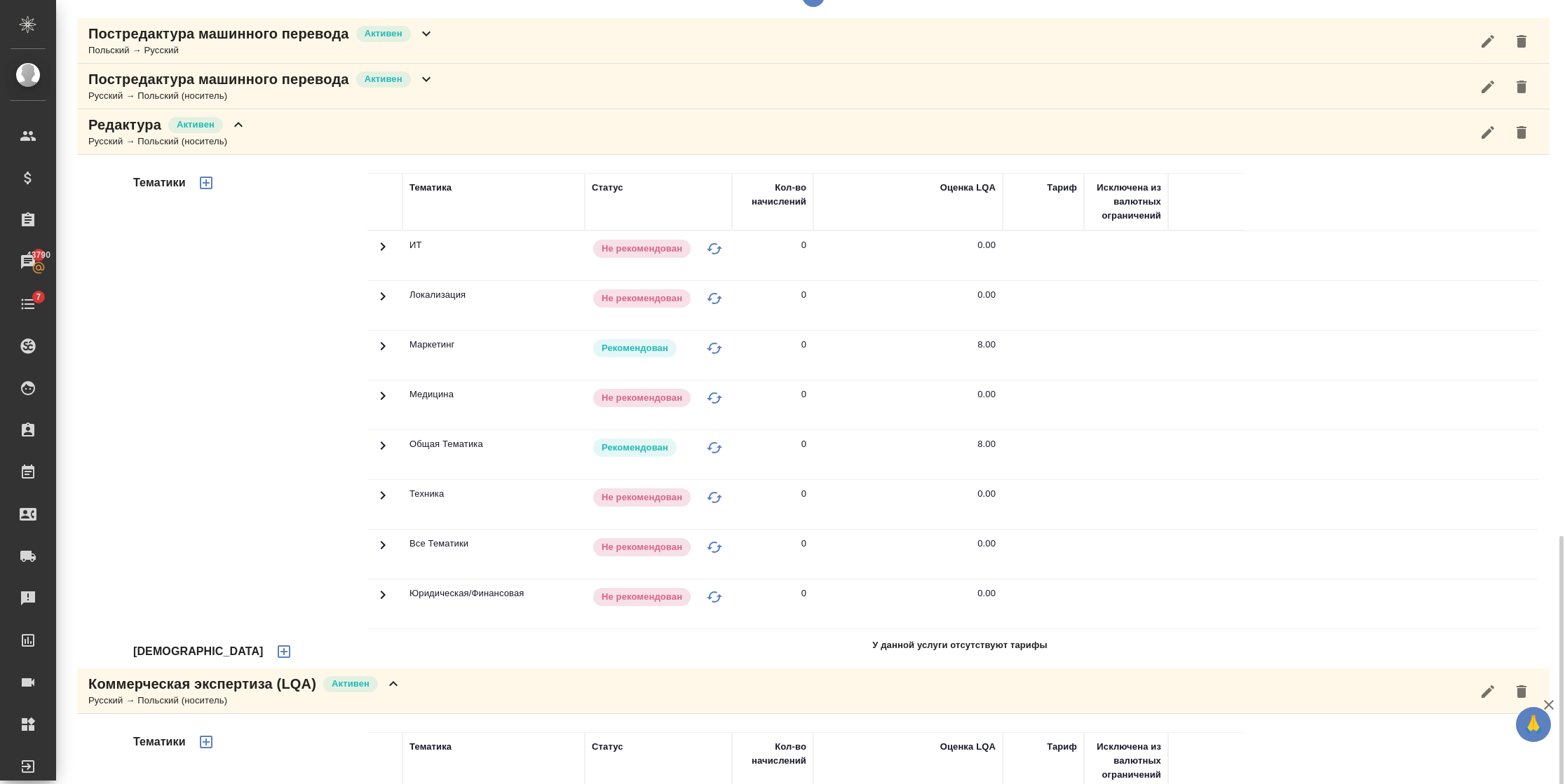
scroll to position [516, 0]
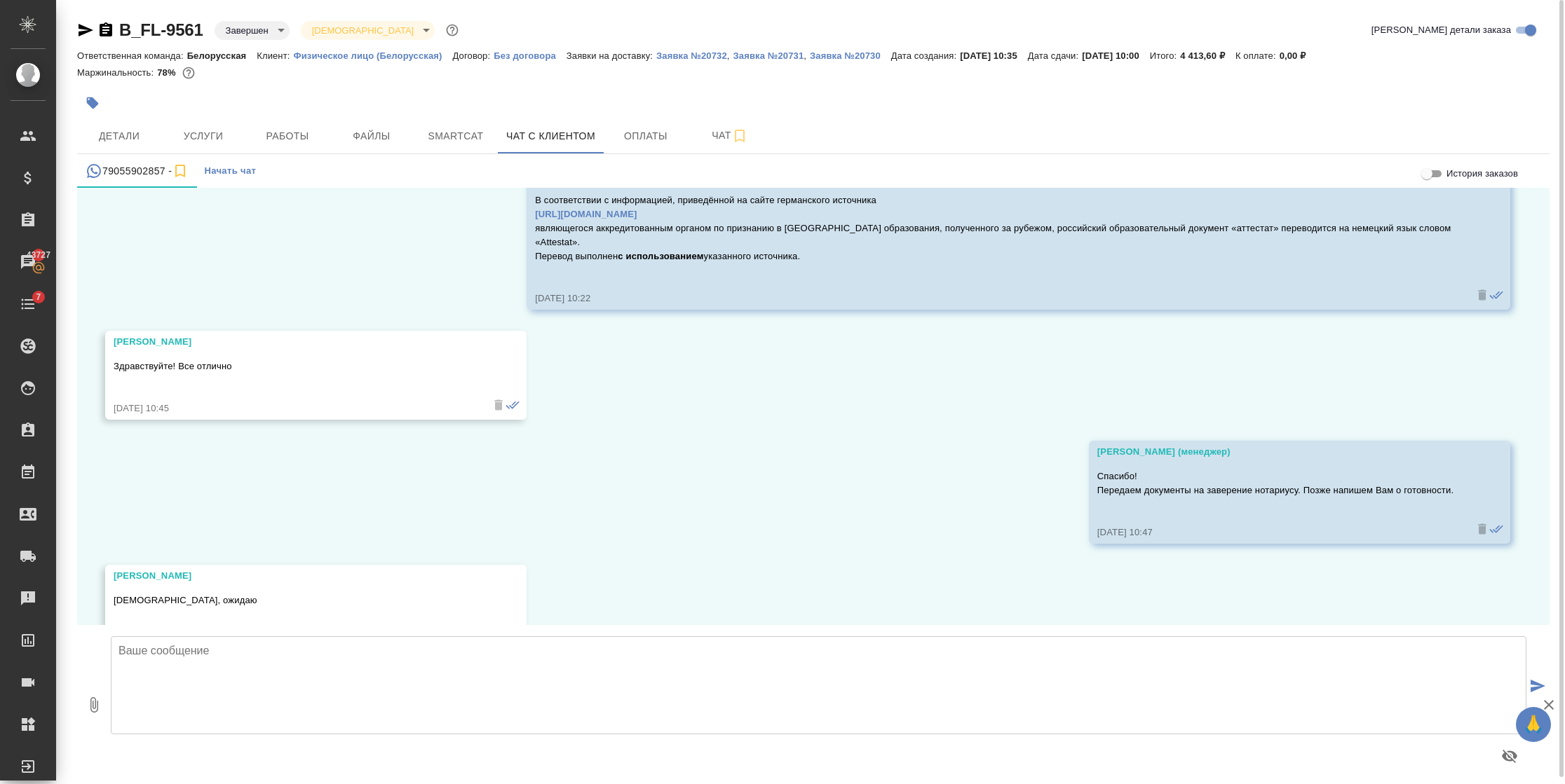
scroll to position [15791, 0]
